Goal: Task Accomplishment & Management: Complete application form

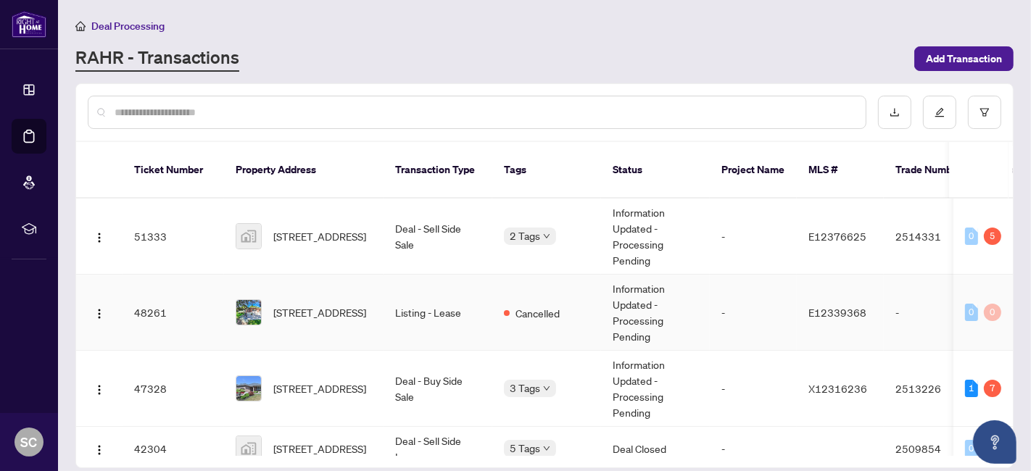
scroll to position [81, 0]
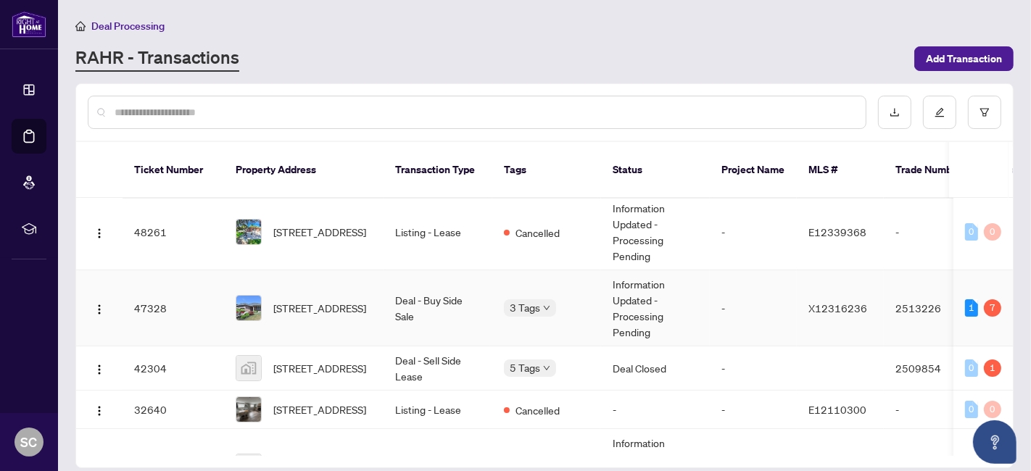
click at [183, 298] on td "47328" at bounding box center [174, 309] width 102 height 76
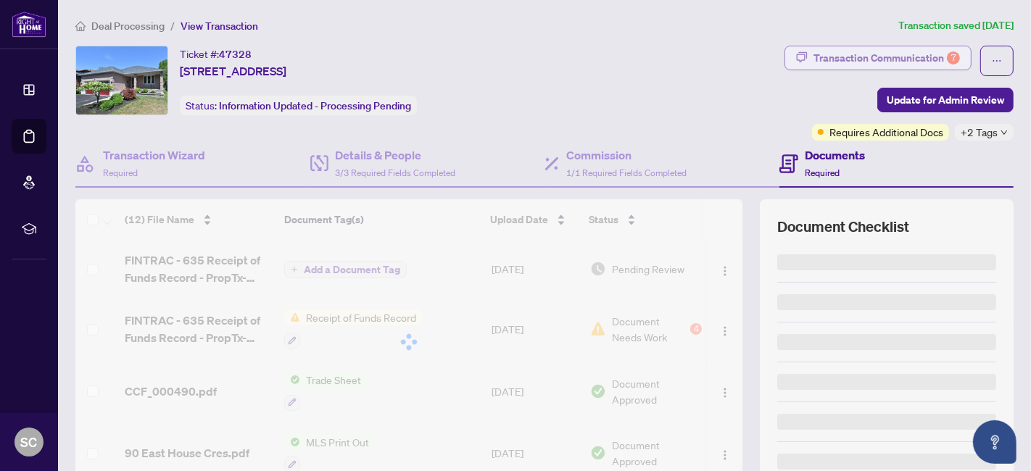
click at [855, 57] on div "Transaction Communication 7" at bounding box center [887, 57] width 147 height 23
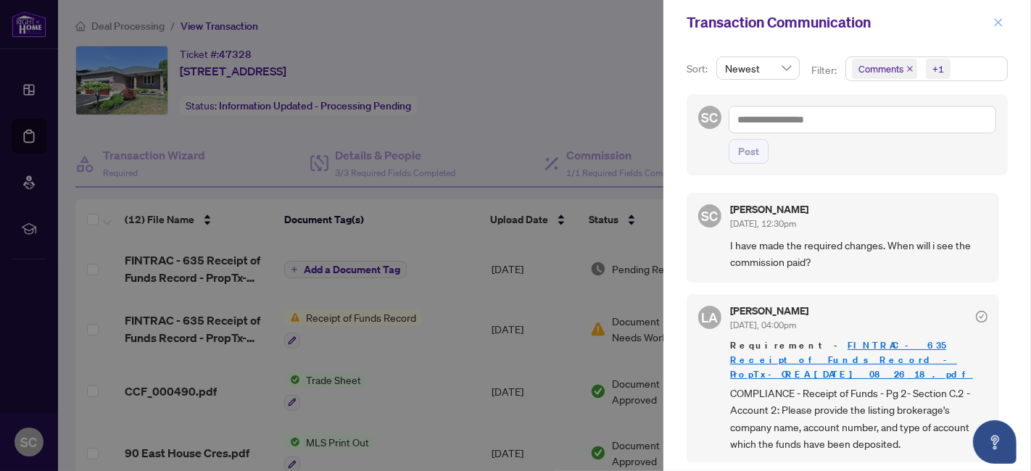
click at [995, 24] on icon "close" at bounding box center [999, 22] width 10 height 10
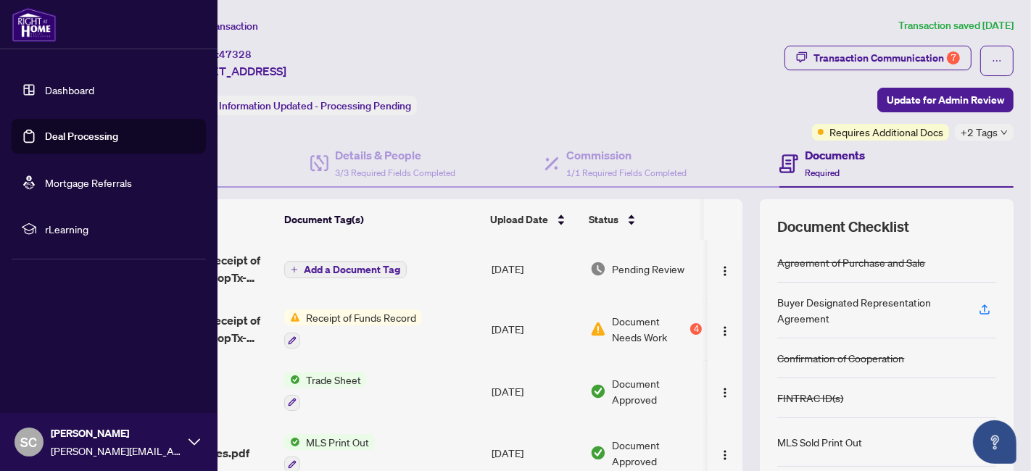
click at [70, 86] on link "Dashboard" at bounding box center [69, 89] width 49 height 13
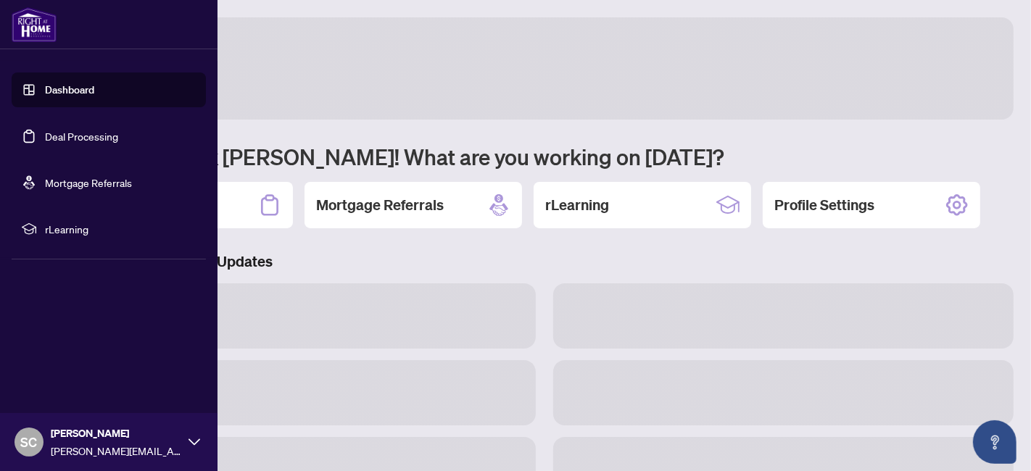
click at [58, 137] on link "Deal Processing" at bounding box center [81, 136] width 73 height 13
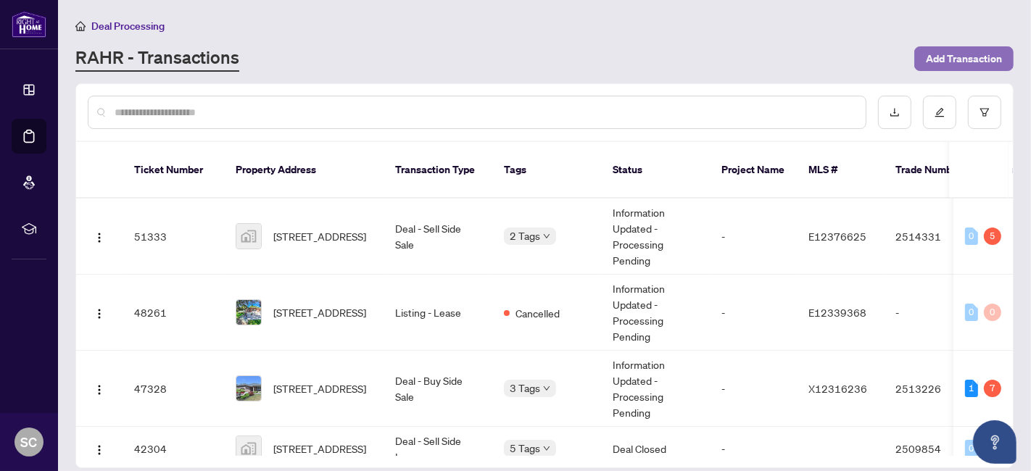
click at [967, 61] on span "Add Transaction" at bounding box center [964, 58] width 76 height 23
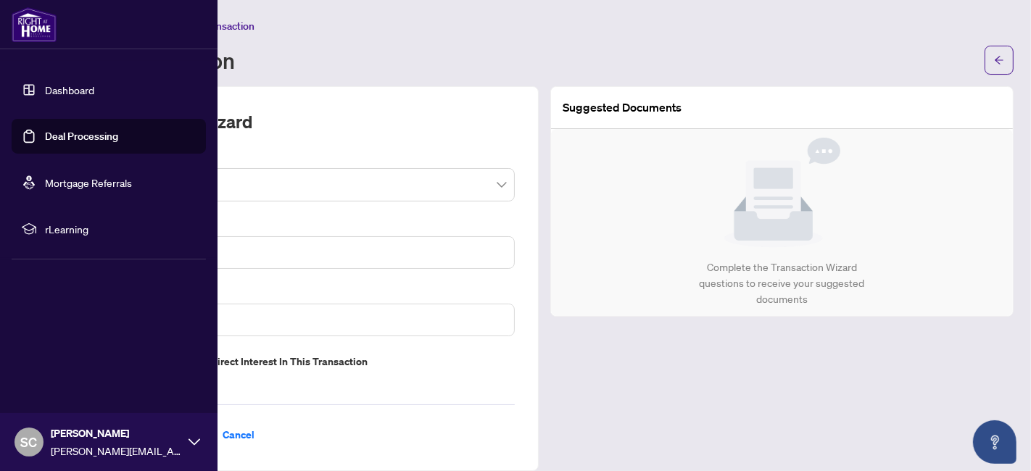
click at [45, 96] on link "Dashboard" at bounding box center [69, 89] width 49 height 13
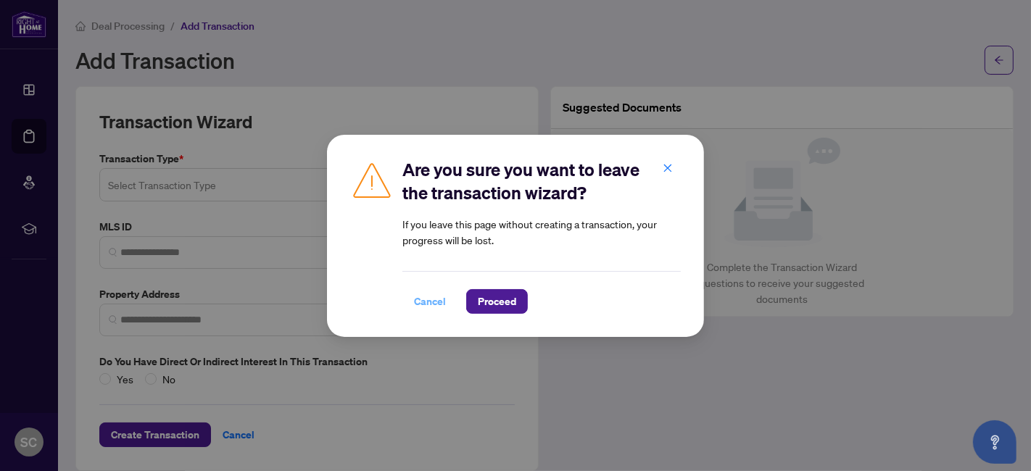
click at [437, 299] on span "Cancel" at bounding box center [430, 301] width 32 height 23
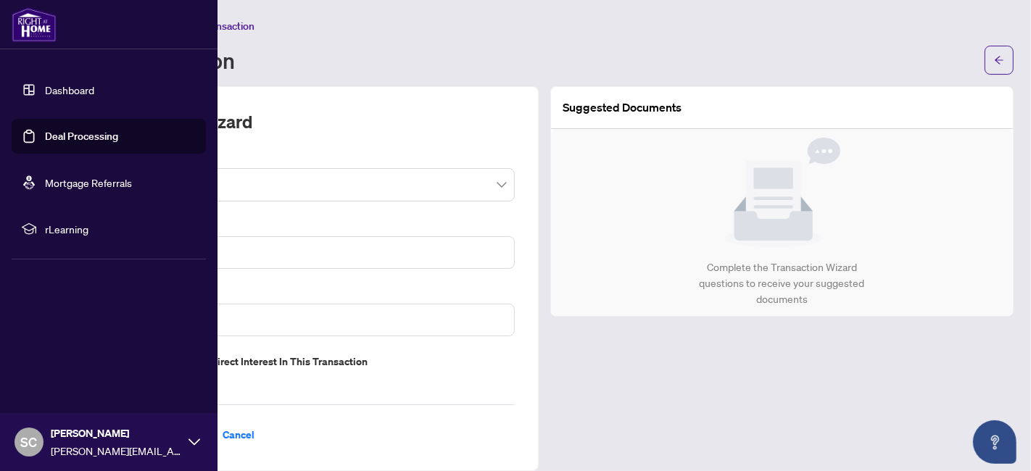
click at [45, 131] on link "Deal Processing" at bounding box center [81, 136] width 73 height 13
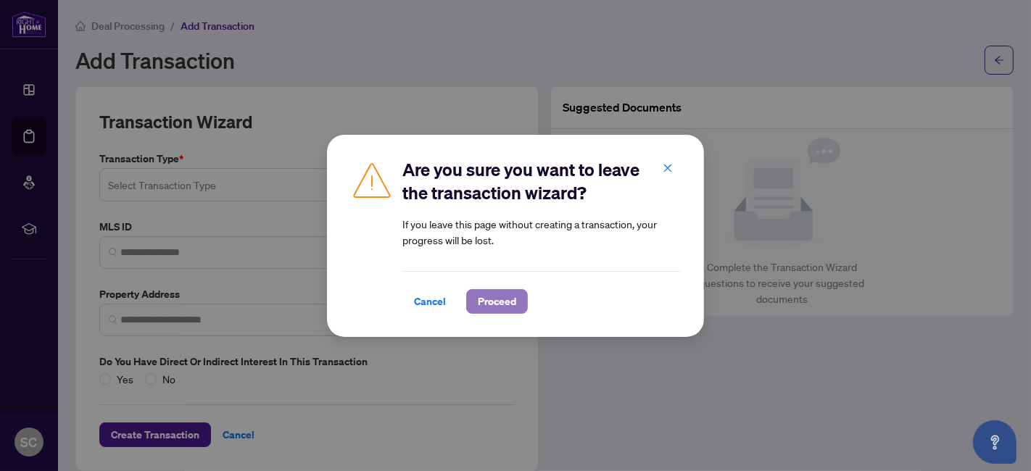
click at [489, 300] on span "Proceed" at bounding box center [497, 301] width 38 height 23
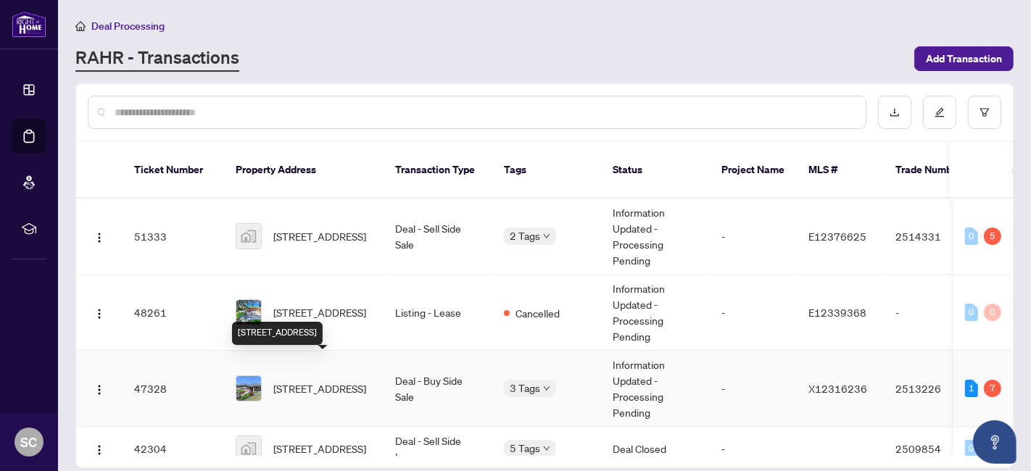
click at [318, 381] on span "[STREET_ADDRESS]" at bounding box center [319, 389] width 93 height 16
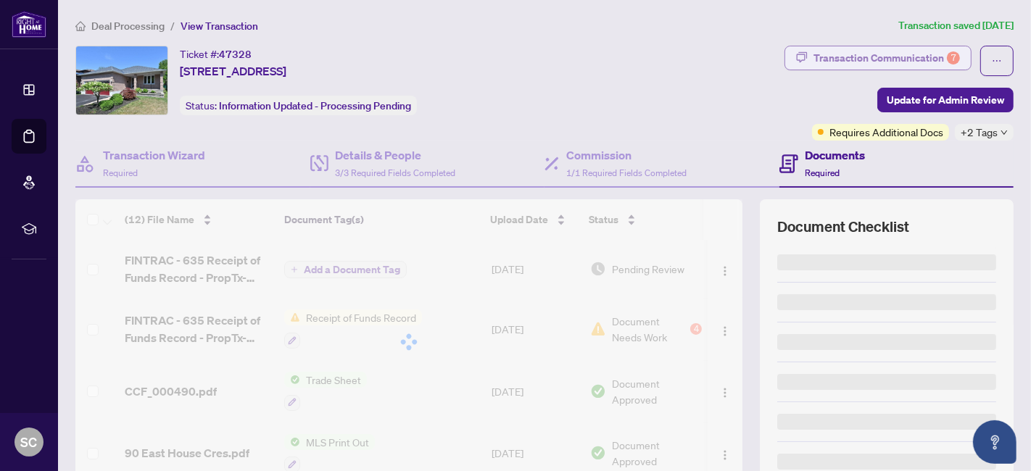
click at [901, 59] on div "Transaction Communication 7" at bounding box center [887, 57] width 147 height 23
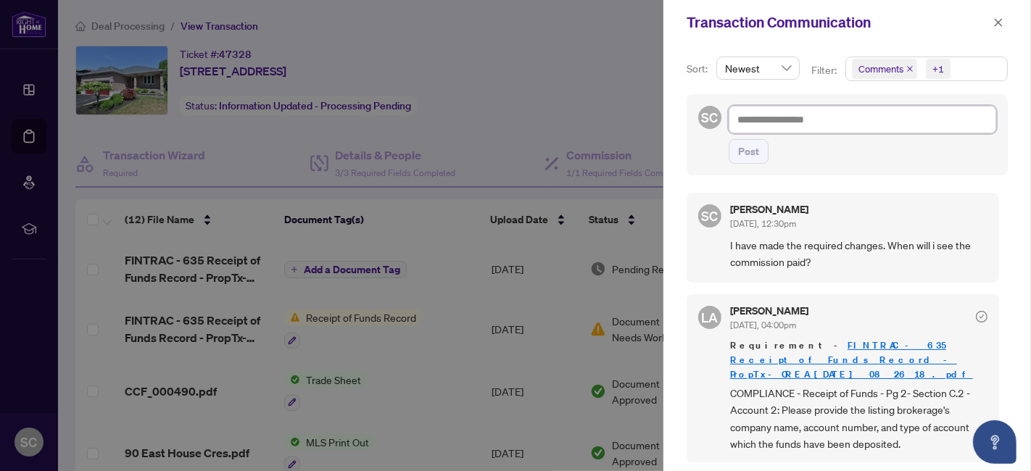
click at [924, 108] on textarea at bounding box center [863, 119] width 268 height 27
click at [994, 17] on icon "close" at bounding box center [999, 22] width 10 height 10
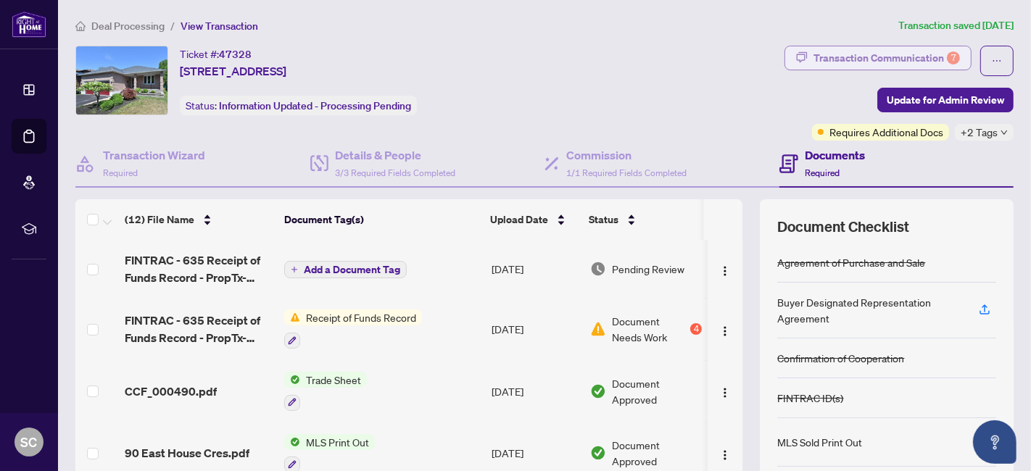
click at [889, 61] on div "Transaction Communication 7" at bounding box center [887, 57] width 147 height 23
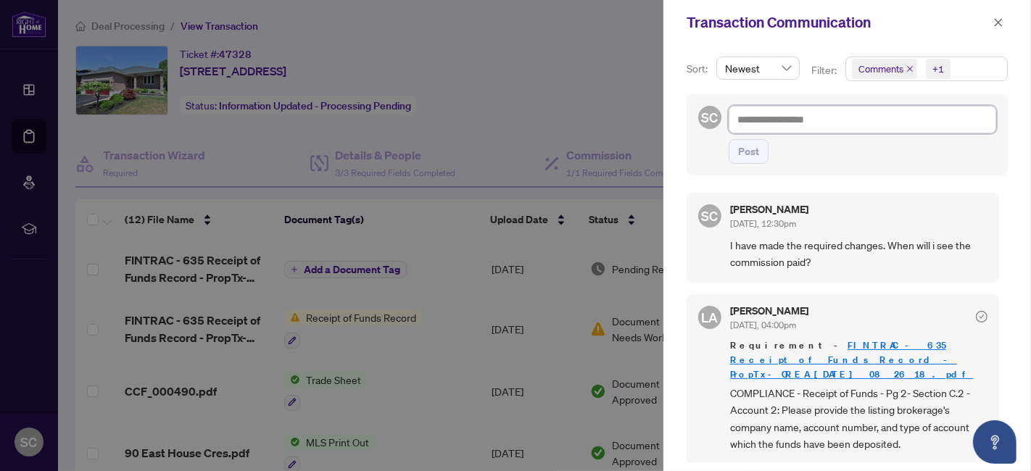
click at [836, 118] on textarea at bounding box center [863, 119] width 268 height 27
type textarea "*"
click at [731, 148] on button "Post" at bounding box center [749, 151] width 40 height 25
type textarea "**********"
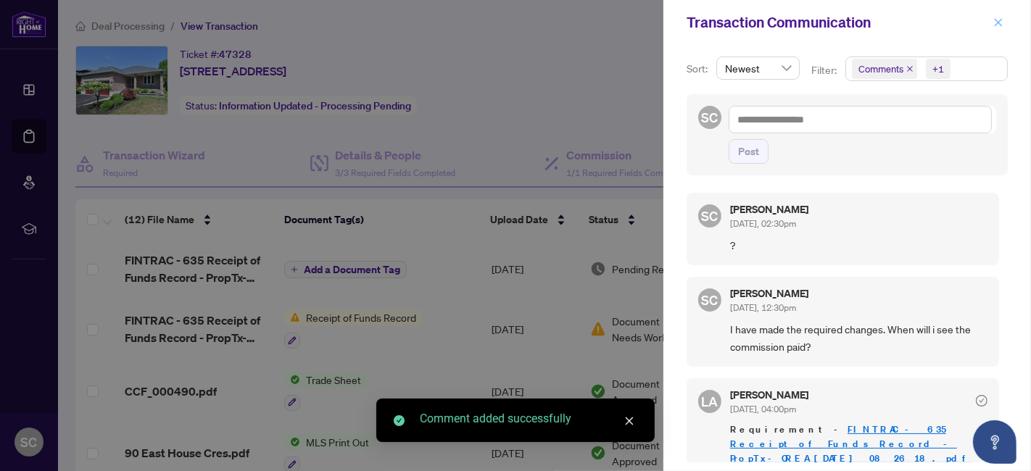
click at [997, 23] on icon "close" at bounding box center [999, 22] width 8 height 8
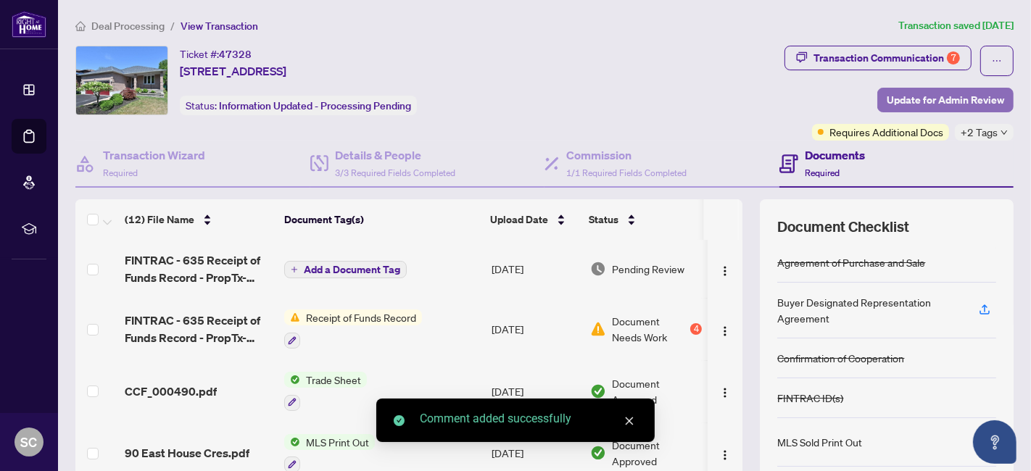
click at [957, 96] on span "Update for Admin Review" at bounding box center [945, 99] width 117 height 23
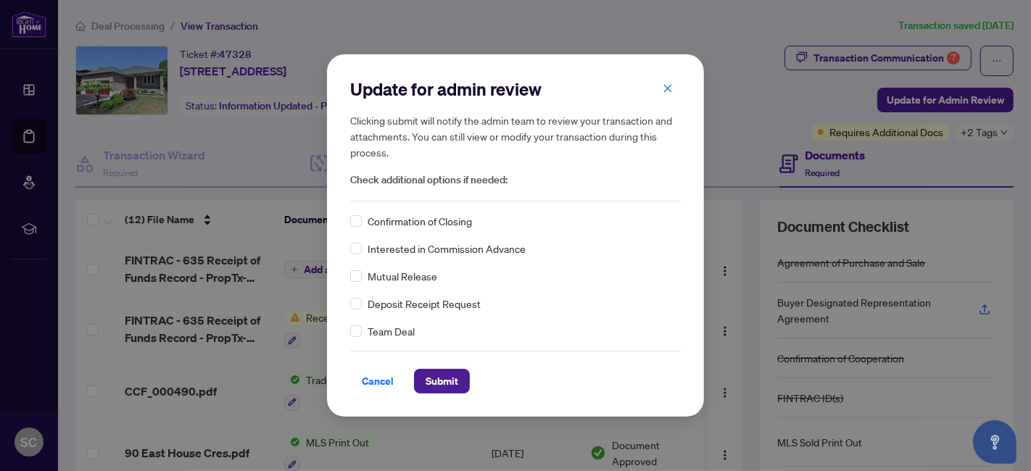
click at [414, 222] on span "Confirmation of Closing" at bounding box center [420, 221] width 104 height 16
click at [426, 375] on span "Submit" at bounding box center [442, 381] width 33 height 23
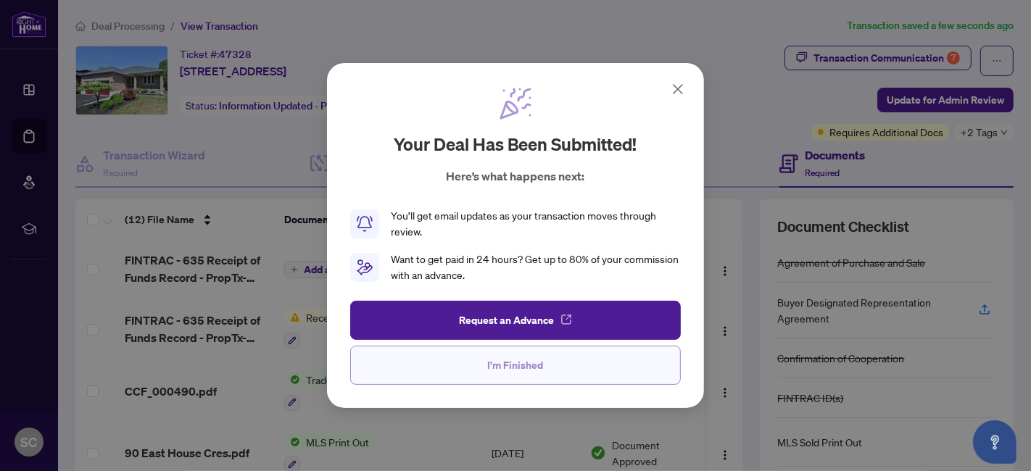
click at [568, 366] on button "I'm Finished" at bounding box center [515, 365] width 331 height 39
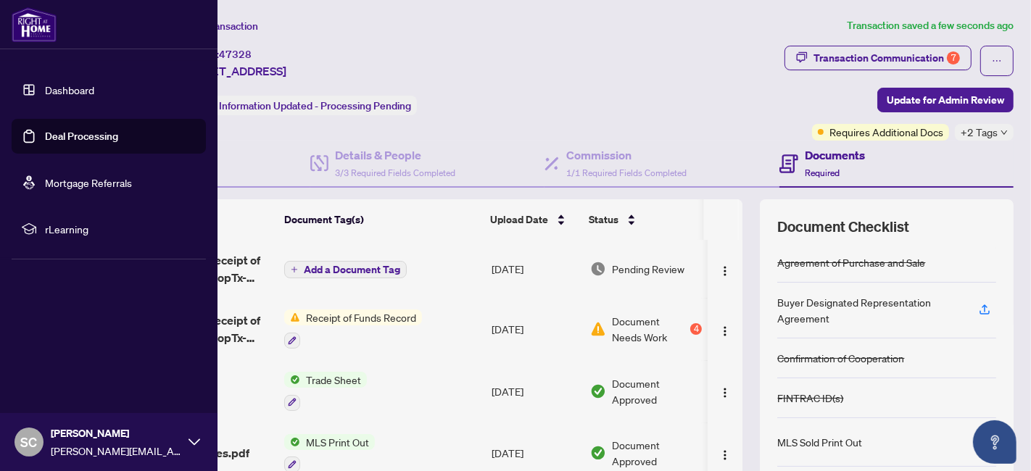
click at [45, 142] on link "Deal Processing" at bounding box center [81, 136] width 73 height 13
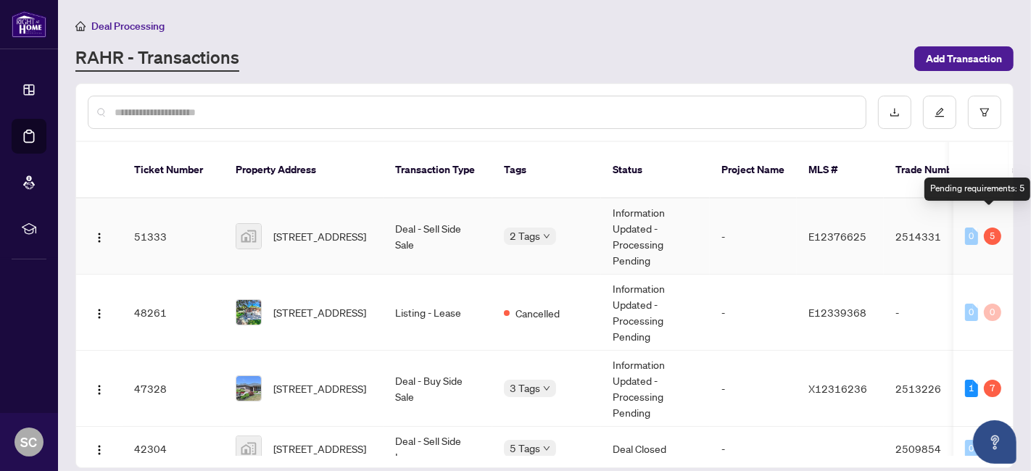
click at [990, 228] on div "5" at bounding box center [992, 236] width 17 height 17
click at [741, 218] on td "-" at bounding box center [753, 237] width 87 height 76
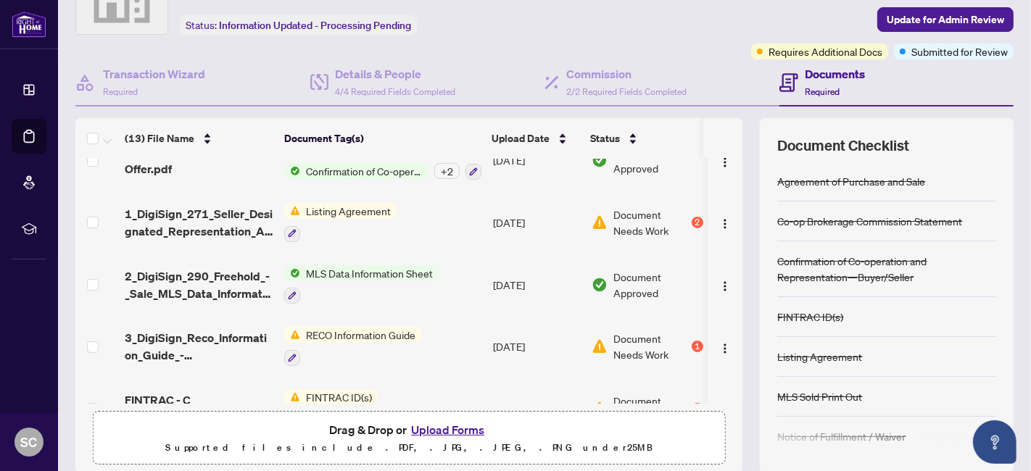
scroll to position [483, 0]
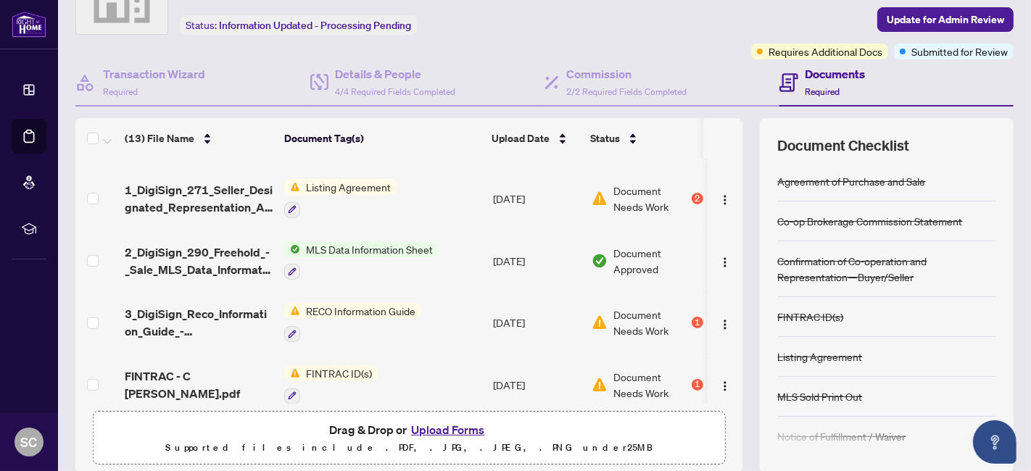
click at [367, 179] on span "Listing Agreement" at bounding box center [348, 187] width 96 height 16
click at [361, 251] on span "Listing Agreement" at bounding box center [324, 251] width 96 height 16
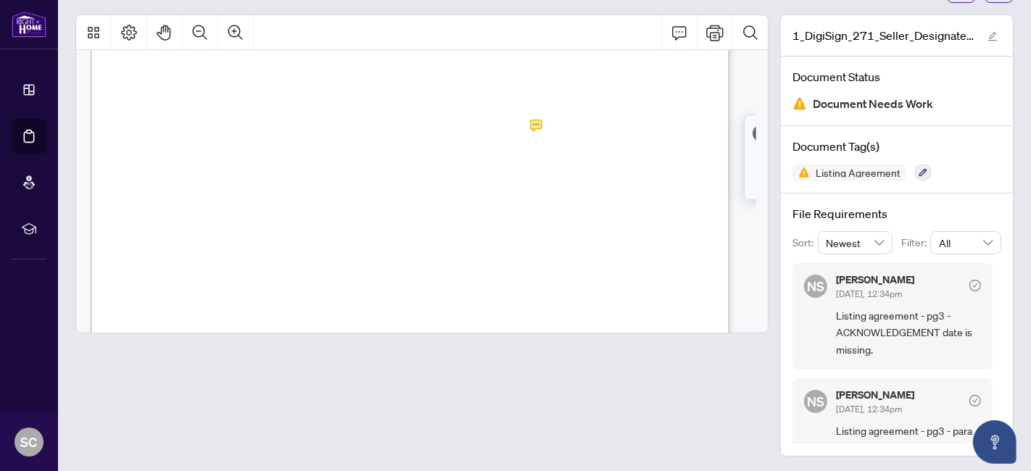
scroll to position [1853, 0]
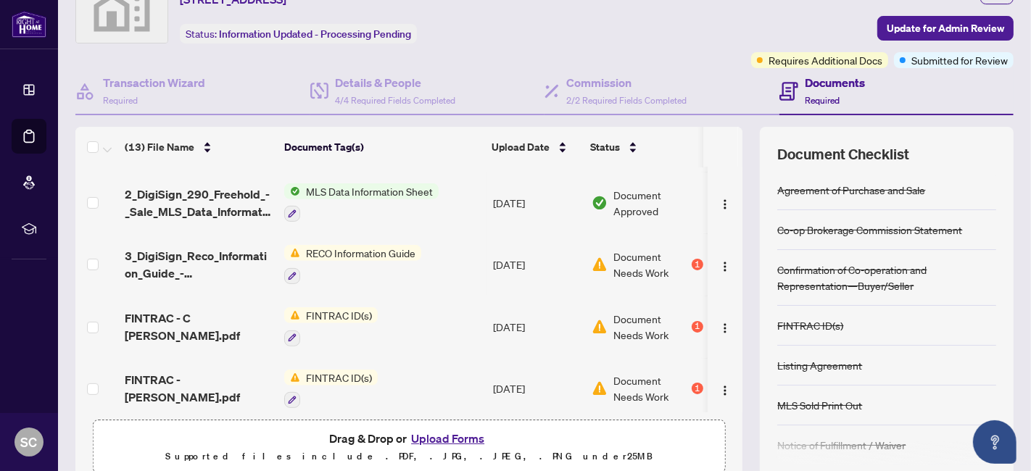
scroll to position [553, 0]
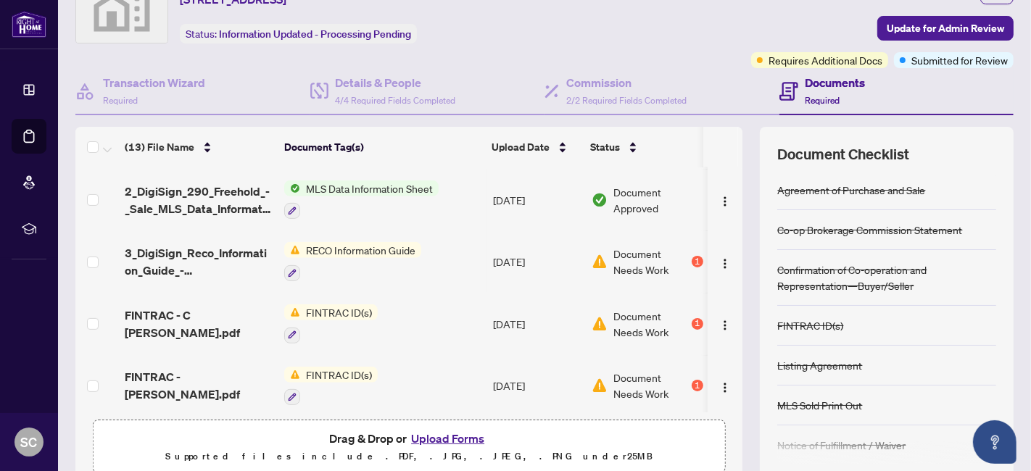
click at [350, 305] on span "FINTRAC ID(s)" at bounding box center [339, 313] width 78 height 16
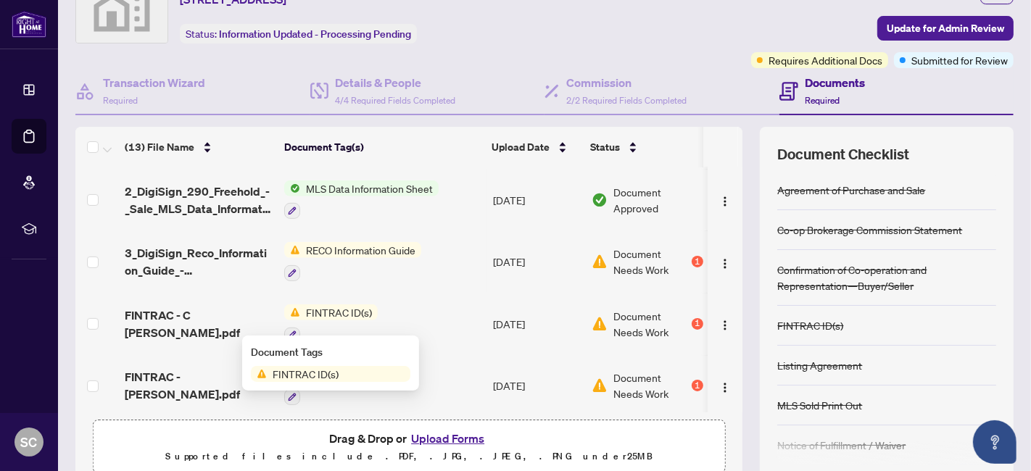
click at [350, 370] on span "FINTRAC ID(s)" at bounding box center [331, 374] width 160 height 16
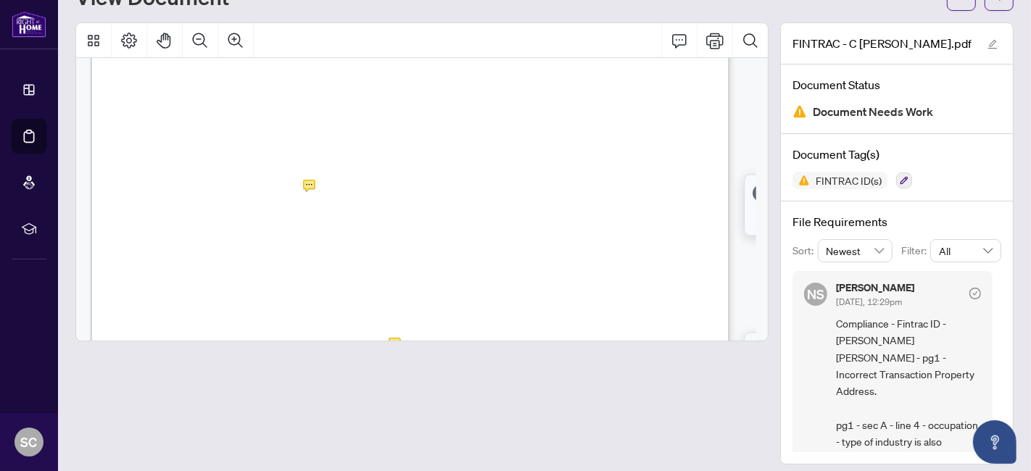
scroll to position [81, 0]
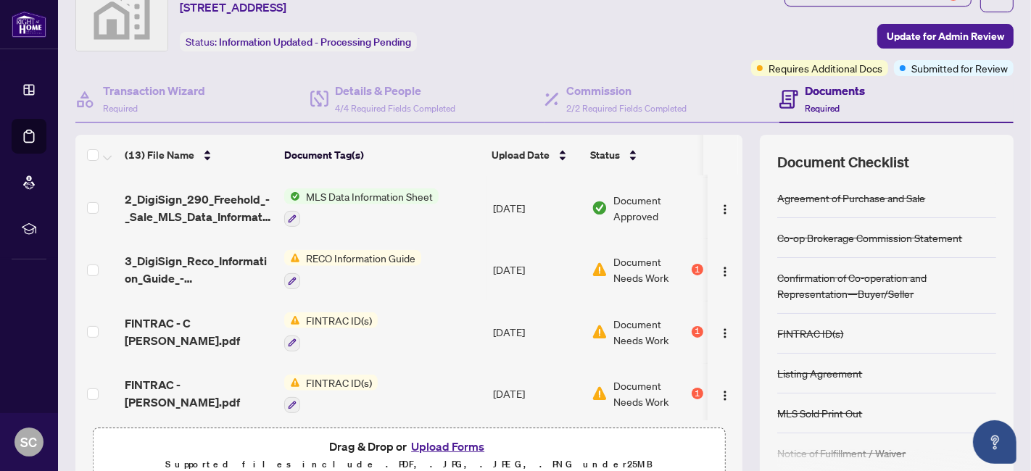
scroll to position [133, 0]
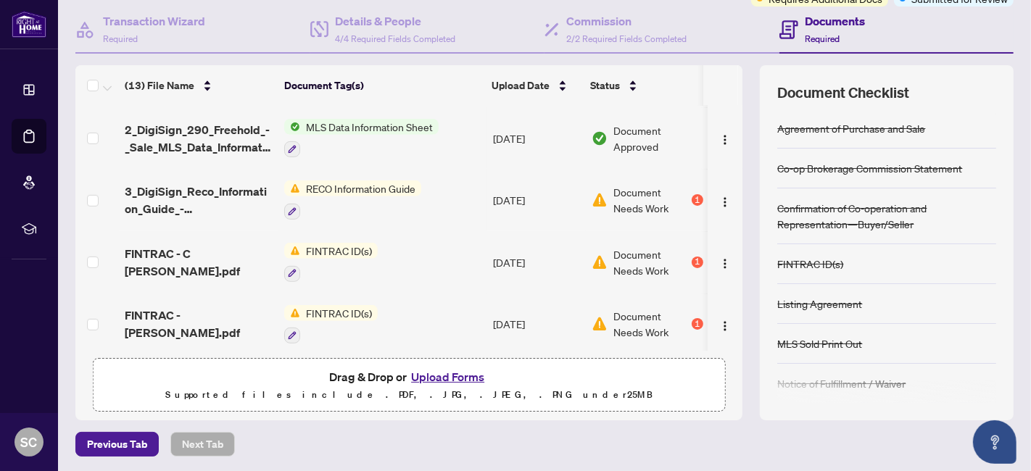
click at [395, 182] on span "RECO Information Guide" at bounding box center [360, 189] width 121 height 16
click at [394, 248] on span "RECO Information Guide" at bounding box center [349, 251] width 121 height 16
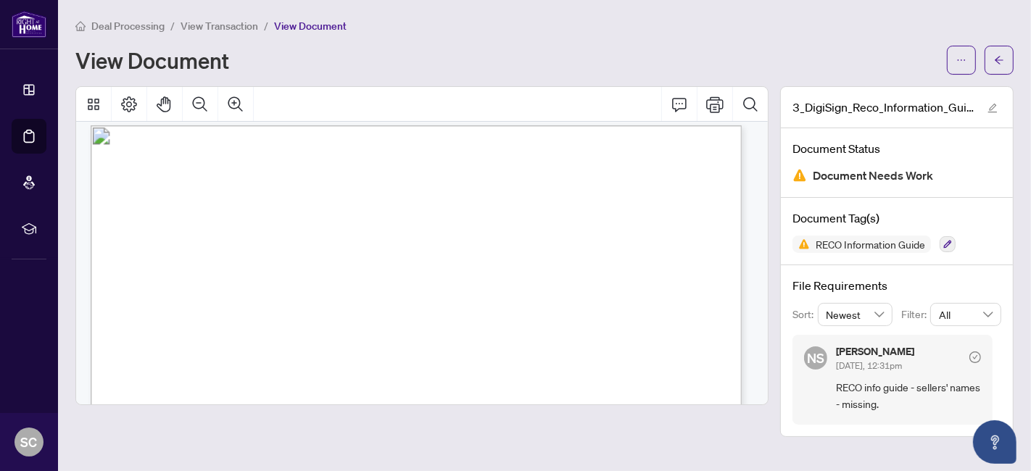
scroll to position [10637, 0]
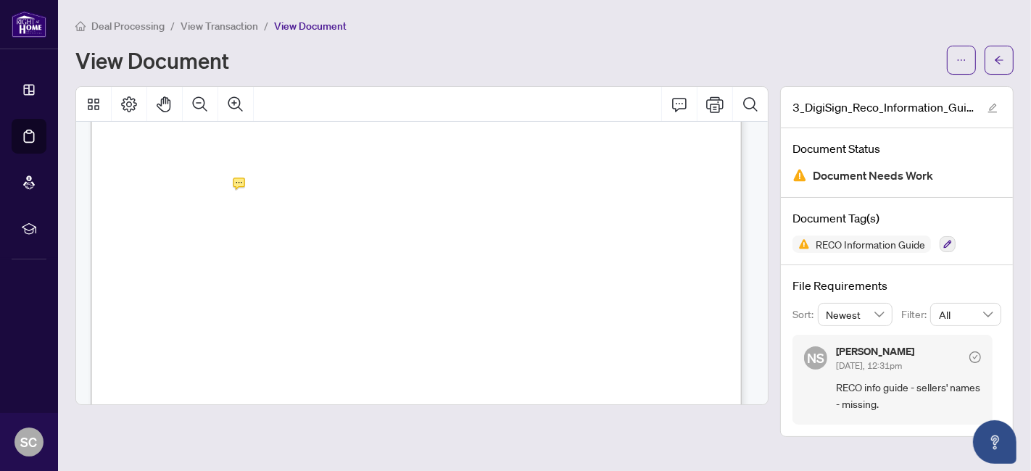
click at [189, 22] on span "View Transaction" at bounding box center [220, 26] width 78 height 13
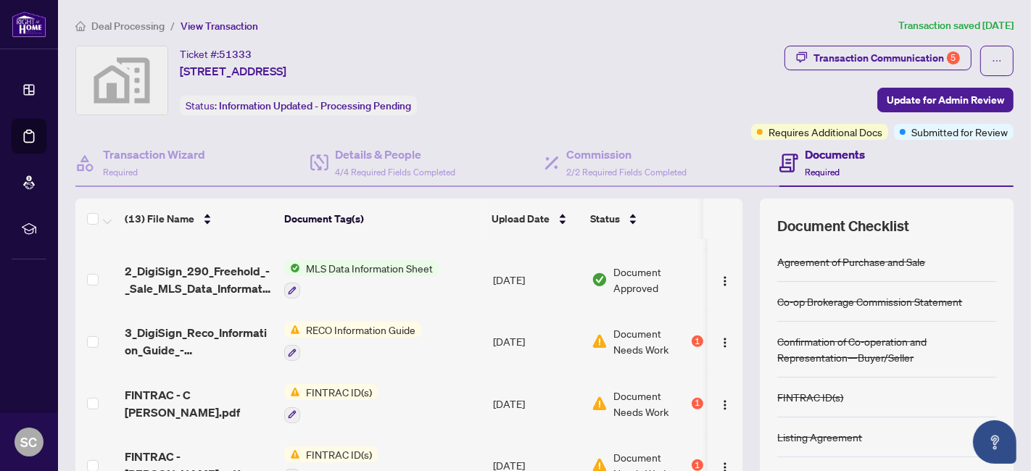
scroll to position [553, 0]
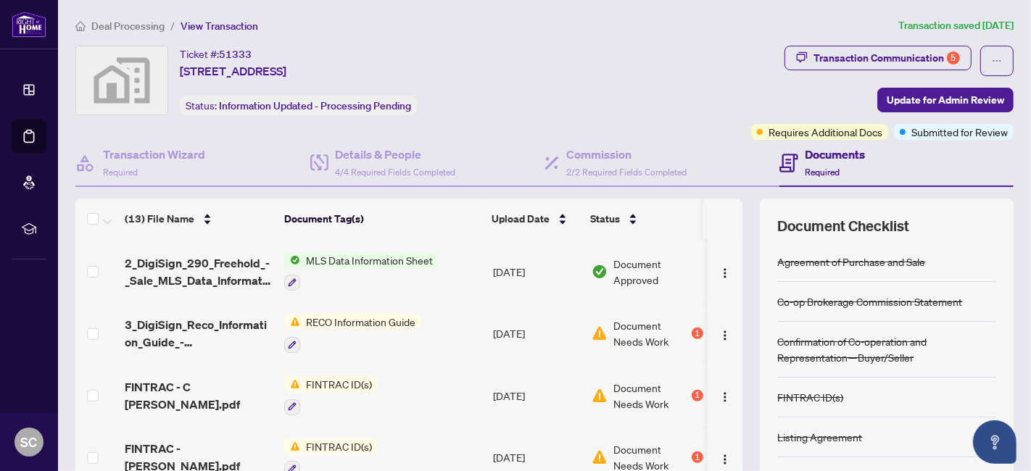
click at [346, 439] on span "FINTRAC ID(s)" at bounding box center [339, 447] width 78 height 16
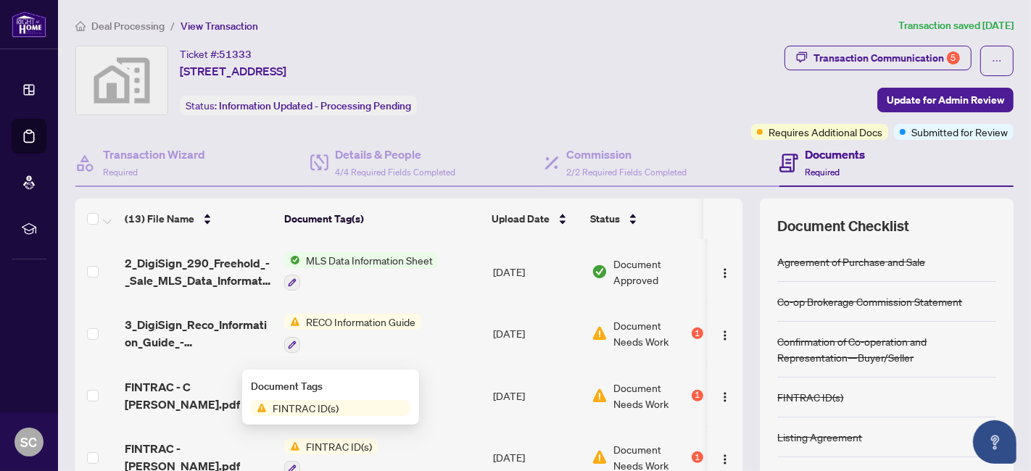
click at [339, 406] on span "FINTRAC ID(s)" at bounding box center [306, 408] width 78 height 16
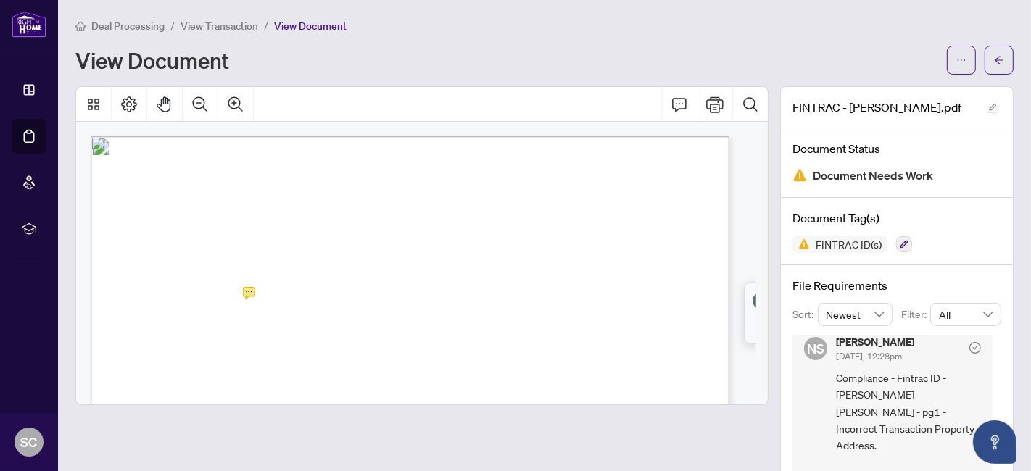
click at [191, 21] on span "View Transaction" at bounding box center [220, 26] width 78 height 13
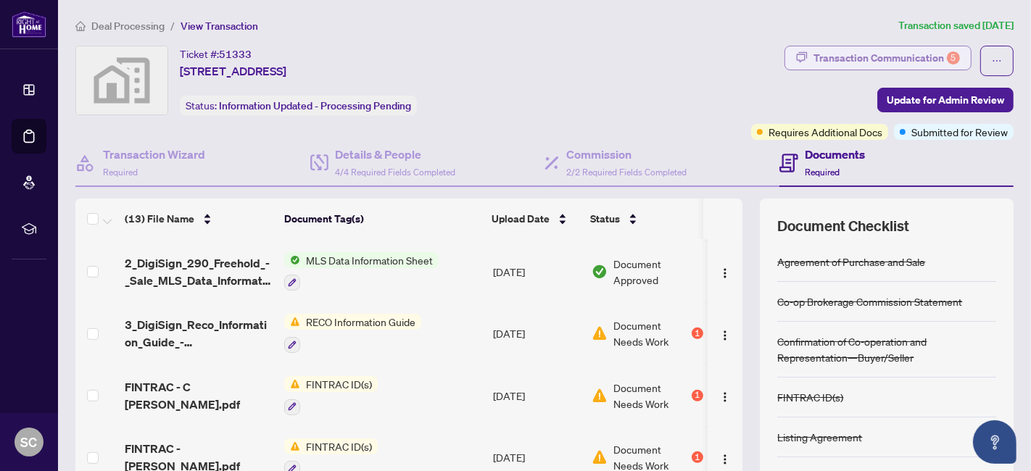
click at [879, 46] on div "Transaction Communication 5" at bounding box center [887, 57] width 147 height 23
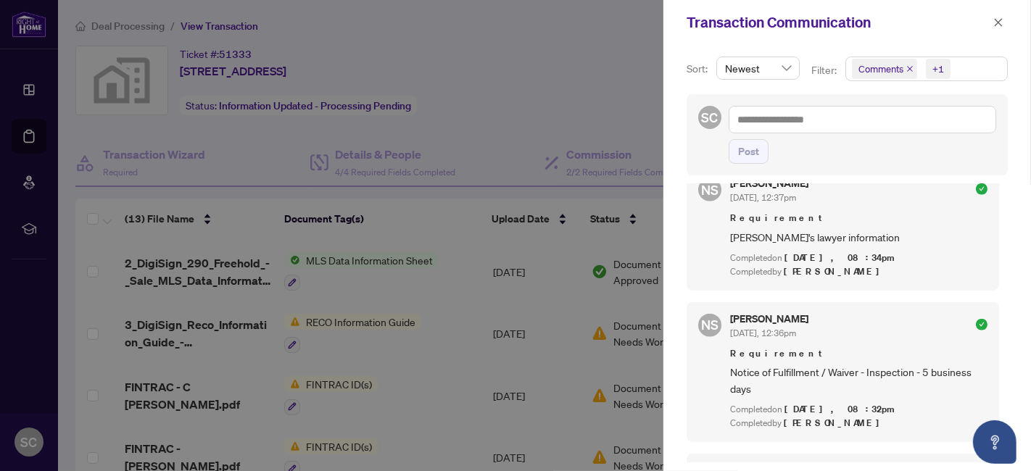
scroll to position [1451, 0]
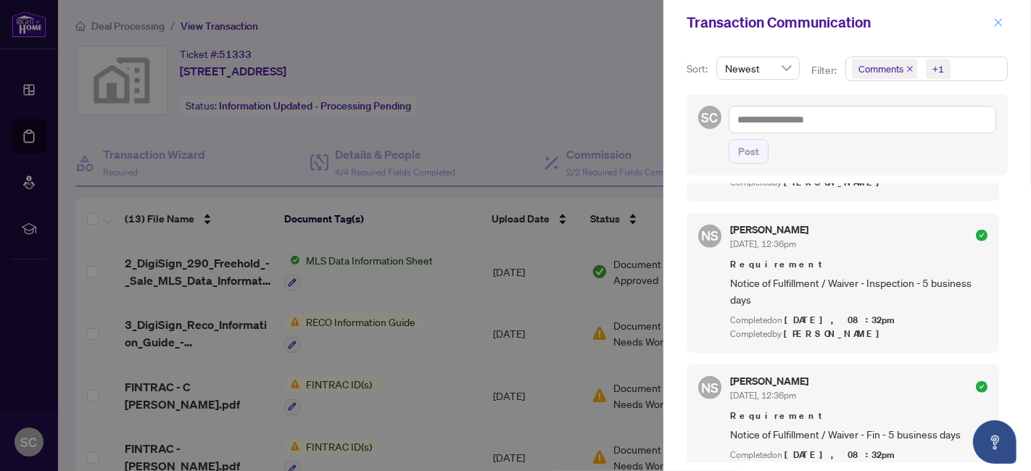
click at [1002, 26] on icon "close" at bounding box center [999, 22] width 10 height 10
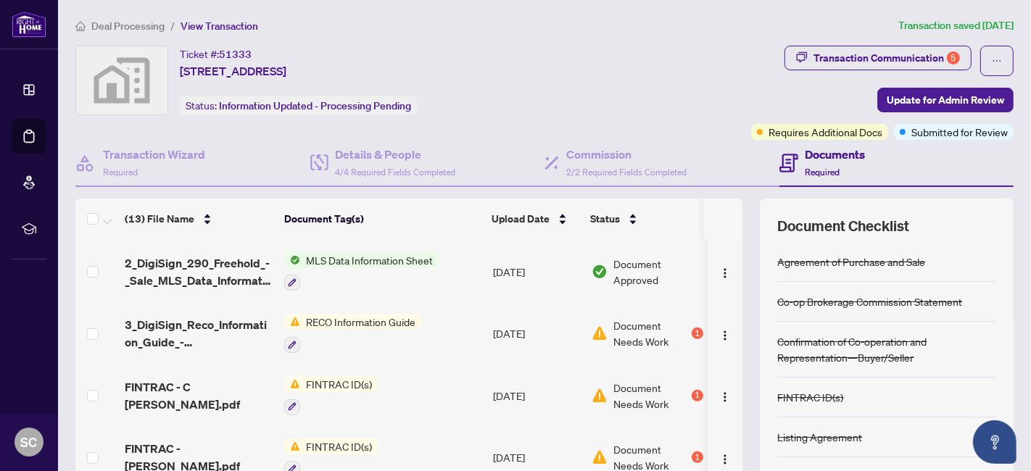
scroll to position [133, 0]
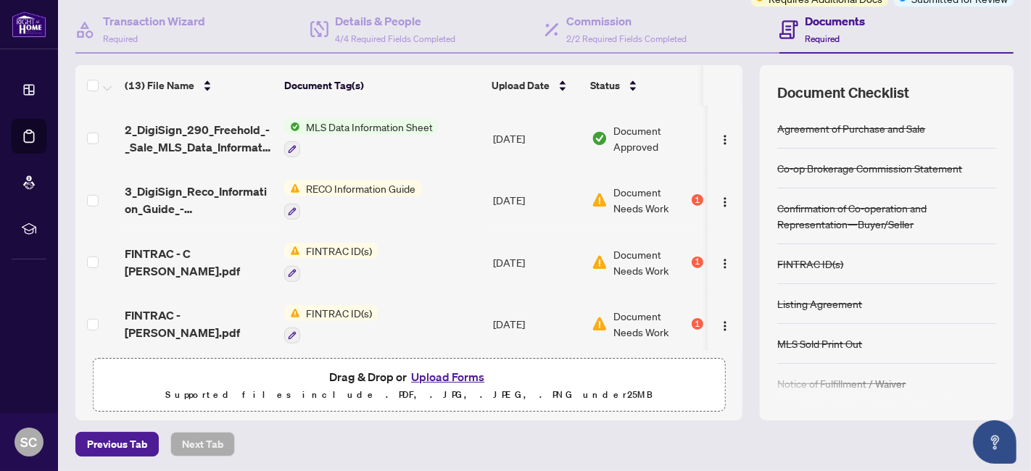
click at [444, 371] on button "Upload Forms" at bounding box center [448, 377] width 82 height 19
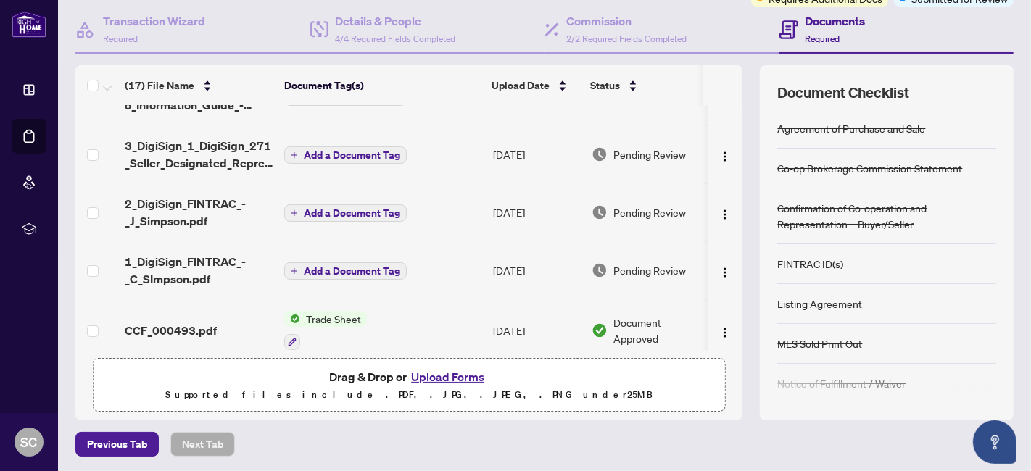
scroll to position [0, 0]
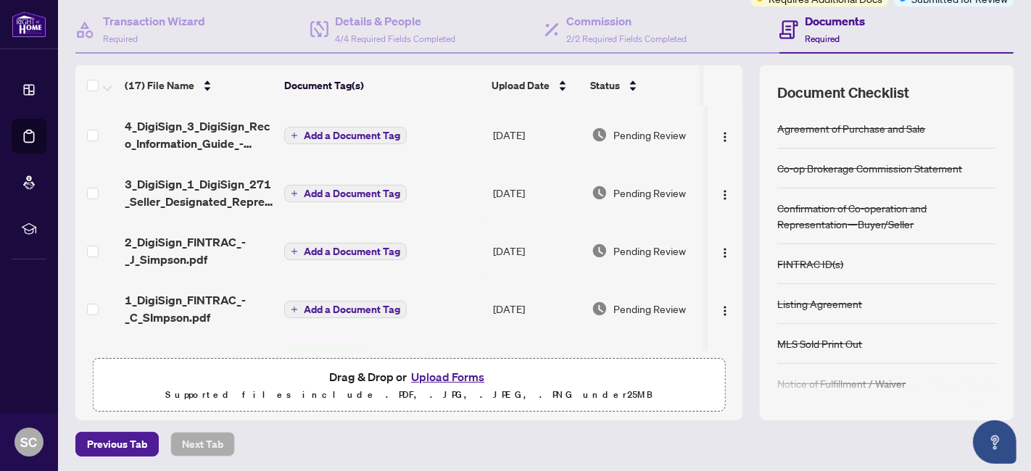
click at [320, 132] on span "Add a Document Tag" at bounding box center [352, 136] width 96 height 10
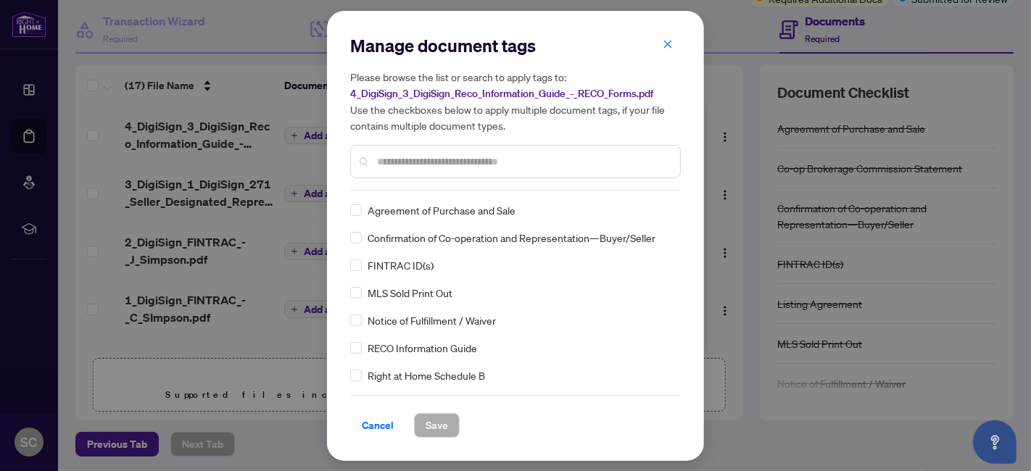
click at [362, 351] on div "RECO Information Guide" at bounding box center [511, 348] width 322 height 16
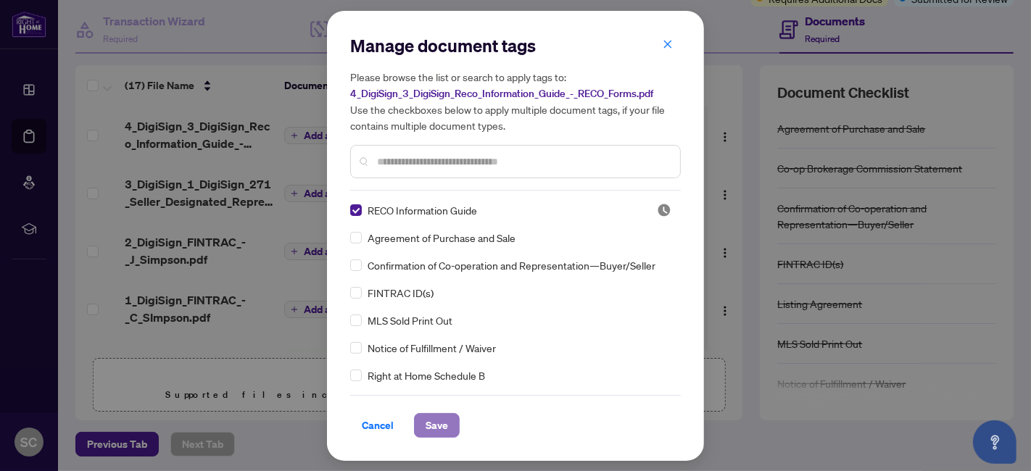
click at [431, 430] on span "Save" at bounding box center [437, 425] width 22 height 23
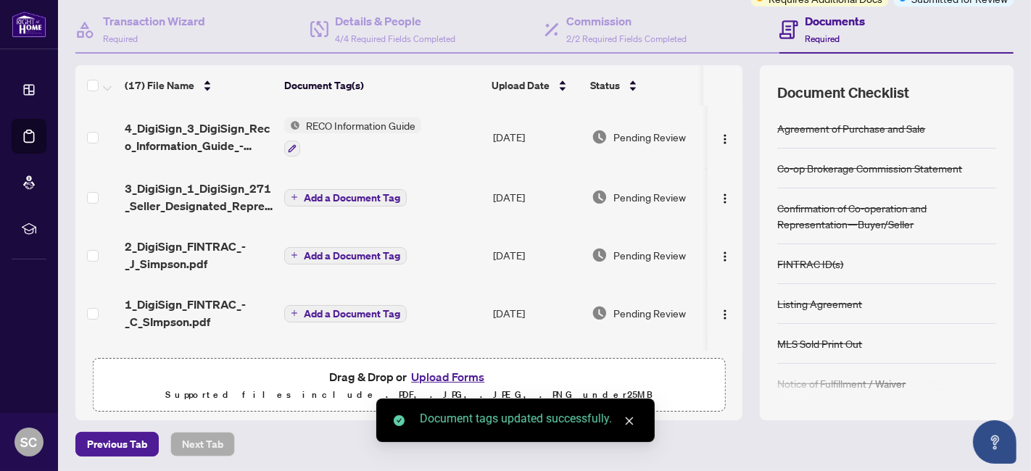
click at [334, 197] on span "Add a Document Tag" at bounding box center [352, 198] width 96 height 10
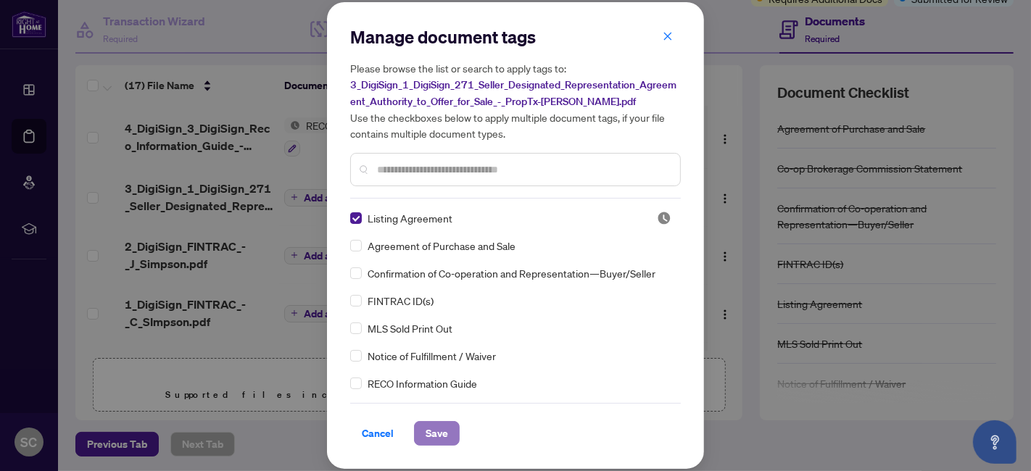
click at [432, 440] on span "Save" at bounding box center [437, 433] width 22 height 23
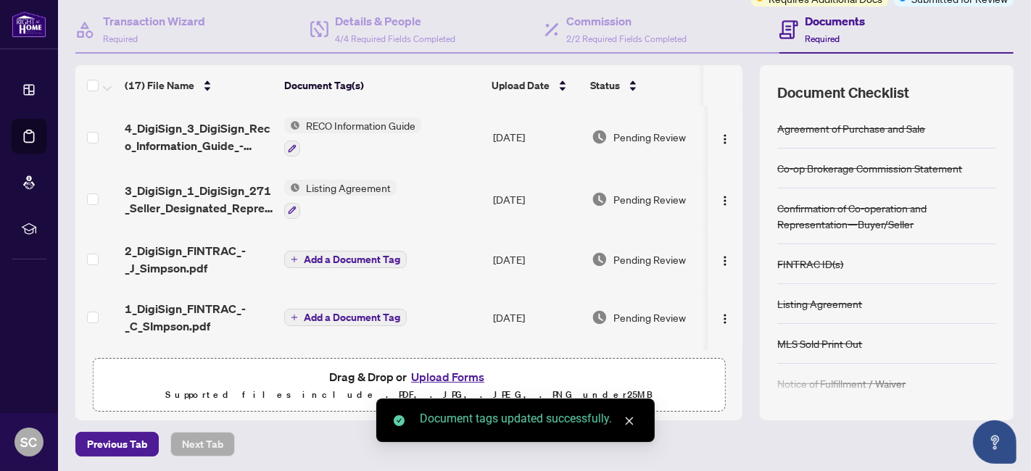
click at [350, 256] on span "Add a Document Tag" at bounding box center [352, 260] width 96 height 10
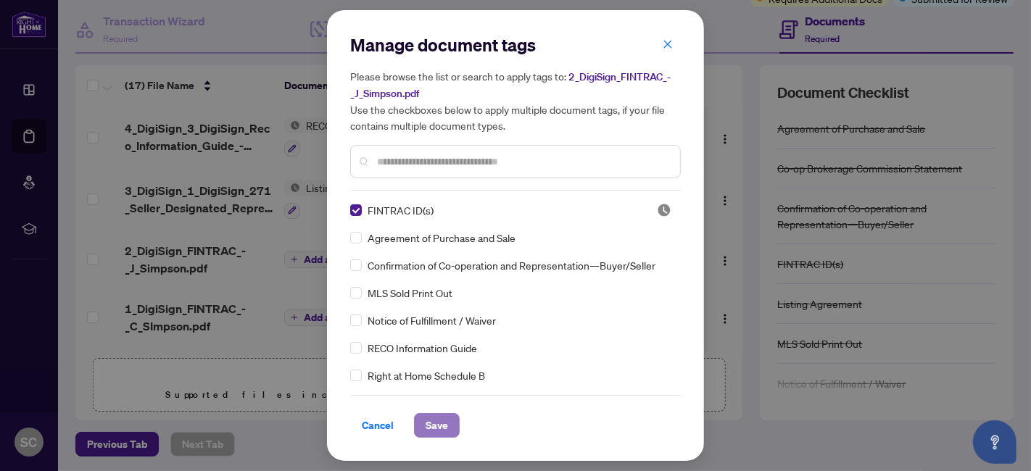
click at [442, 424] on button "Save" at bounding box center [437, 425] width 46 height 25
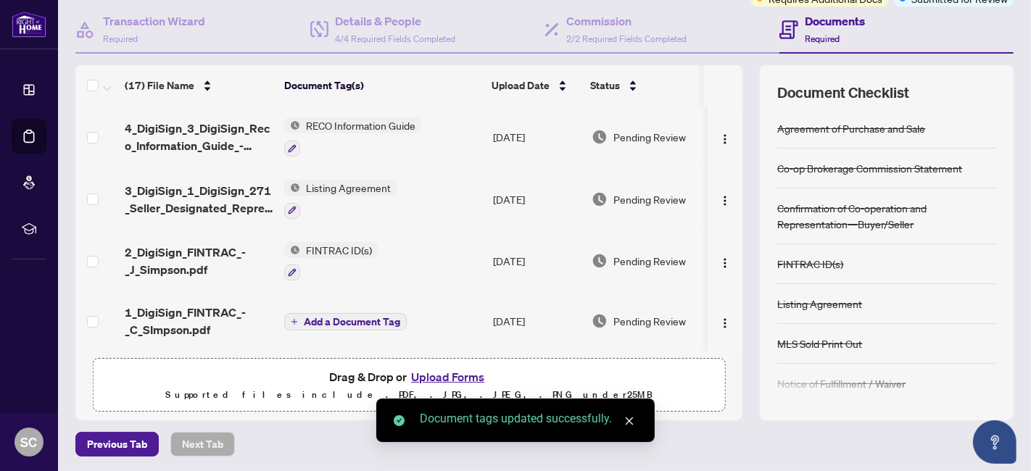
click at [327, 317] on span "Add a Document Tag" at bounding box center [352, 322] width 96 height 10
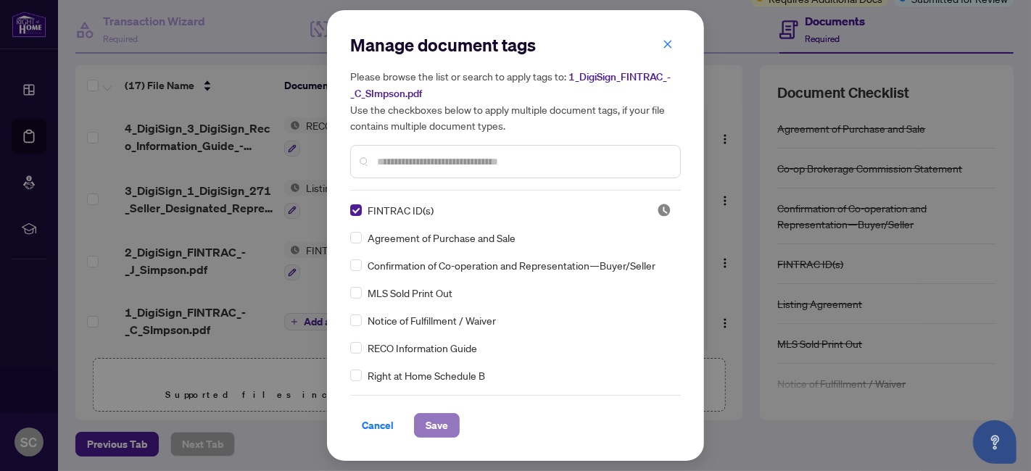
click at [426, 424] on span "Save" at bounding box center [437, 425] width 22 height 23
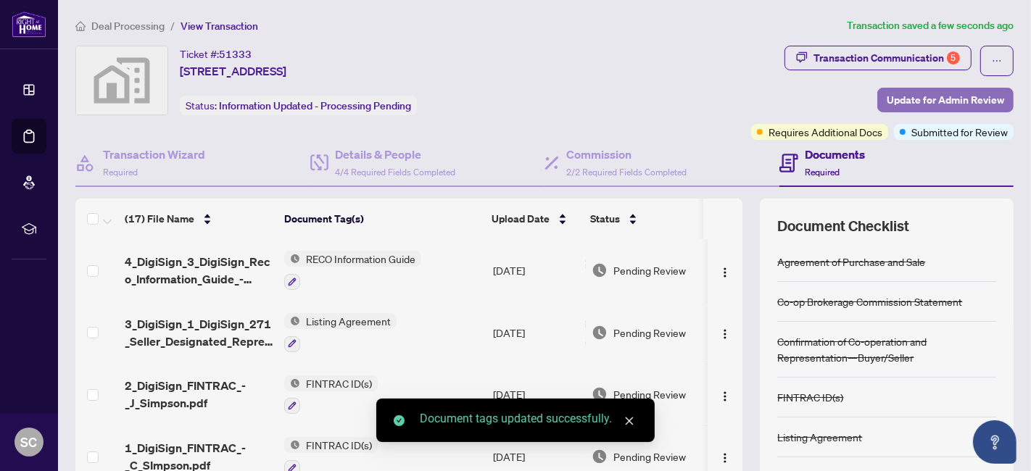
click at [904, 101] on span "Update for Admin Review" at bounding box center [945, 99] width 117 height 23
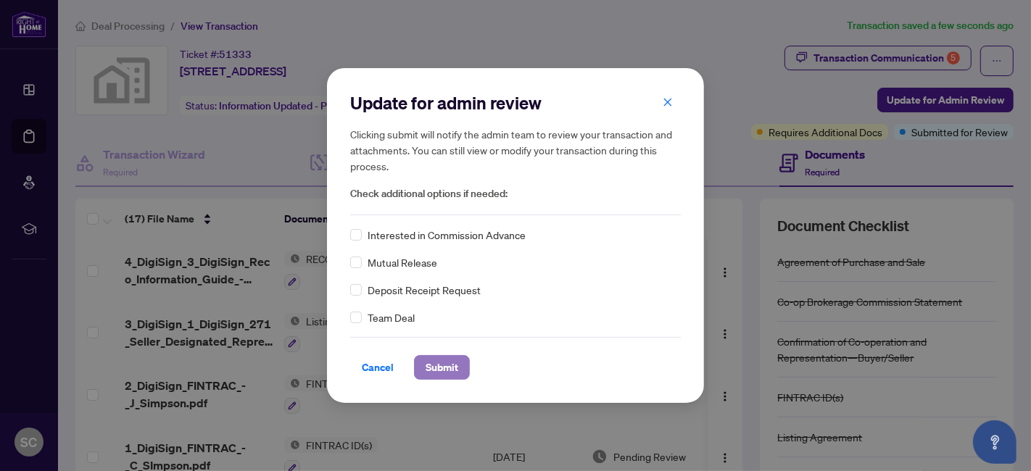
click at [427, 375] on span "Submit" at bounding box center [442, 367] width 33 height 23
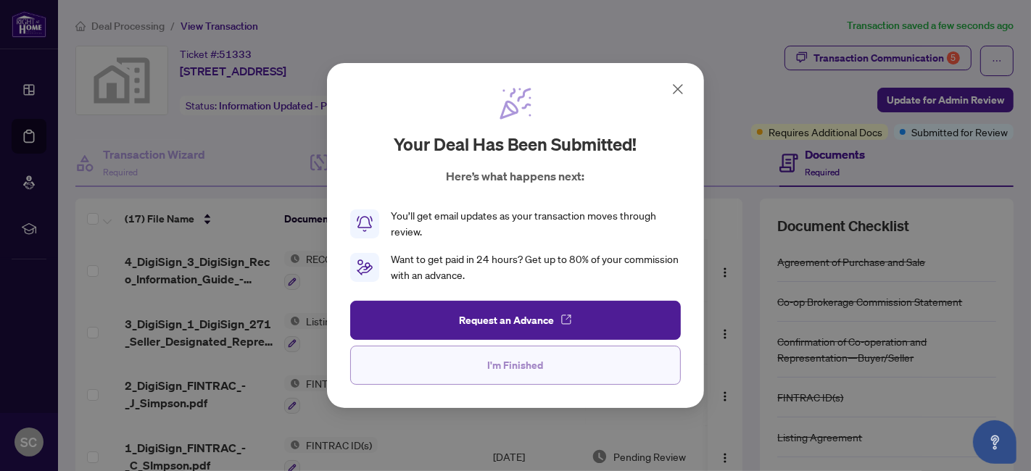
click at [468, 370] on button "I'm Finished" at bounding box center [515, 365] width 331 height 39
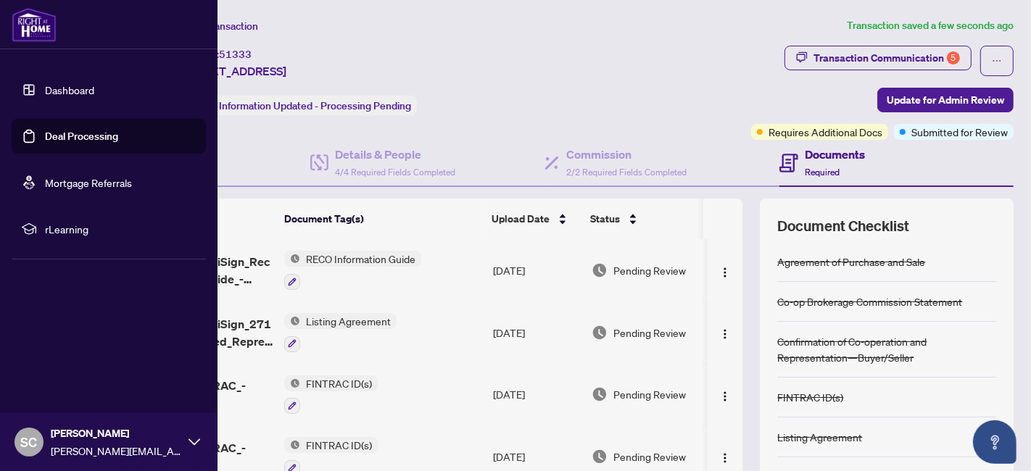
click at [45, 134] on link "Deal Processing" at bounding box center [81, 136] width 73 height 13
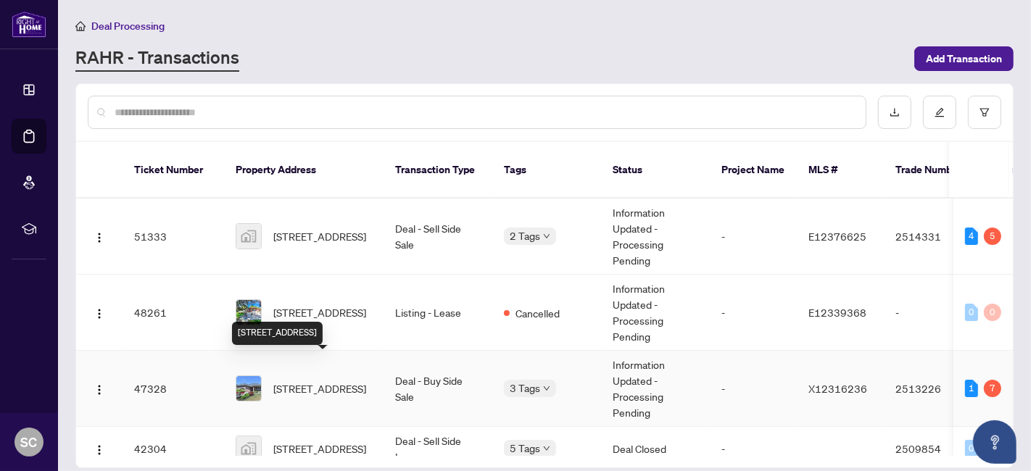
click at [294, 381] on span "[STREET_ADDRESS]" at bounding box center [319, 389] width 93 height 16
